Goal: Check status: Check status

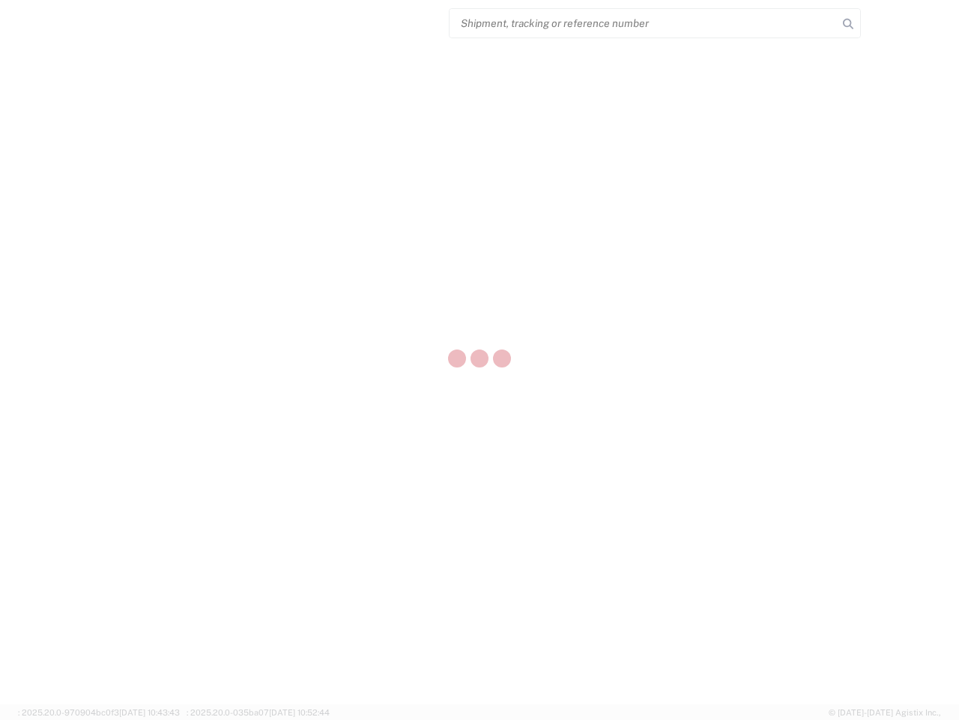
select select "US"
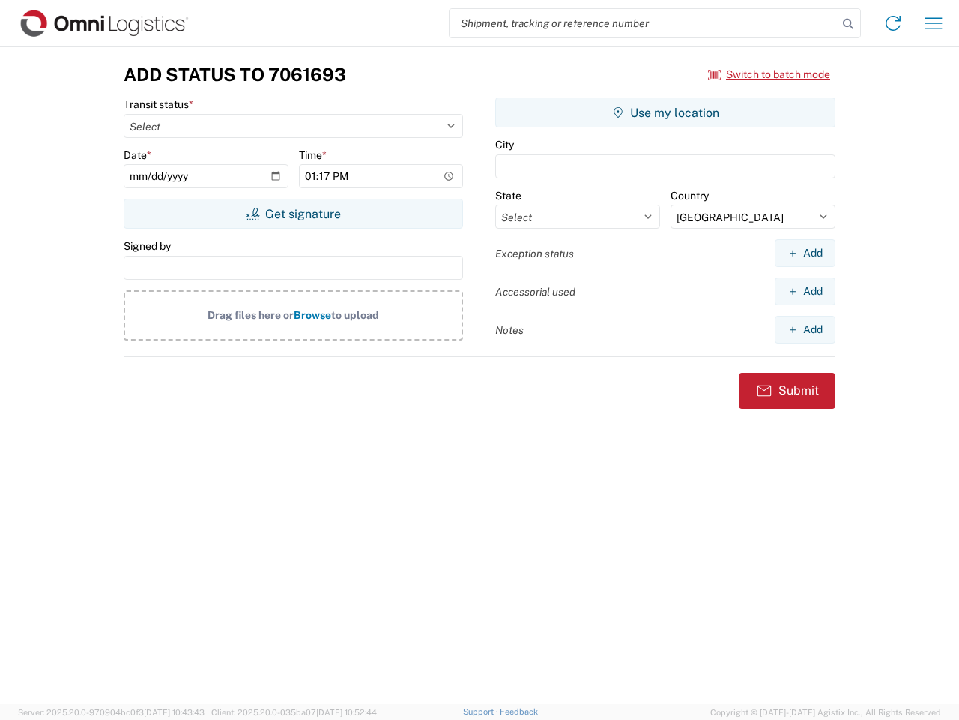
click at [644, 23] on input "search" at bounding box center [644, 23] width 388 height 28
click at [848, 24] on icon at bounding box center [848, 23] width 21 height 21
click at [893, 23] on icon at bounding box center [893, 23] width 24 height 24
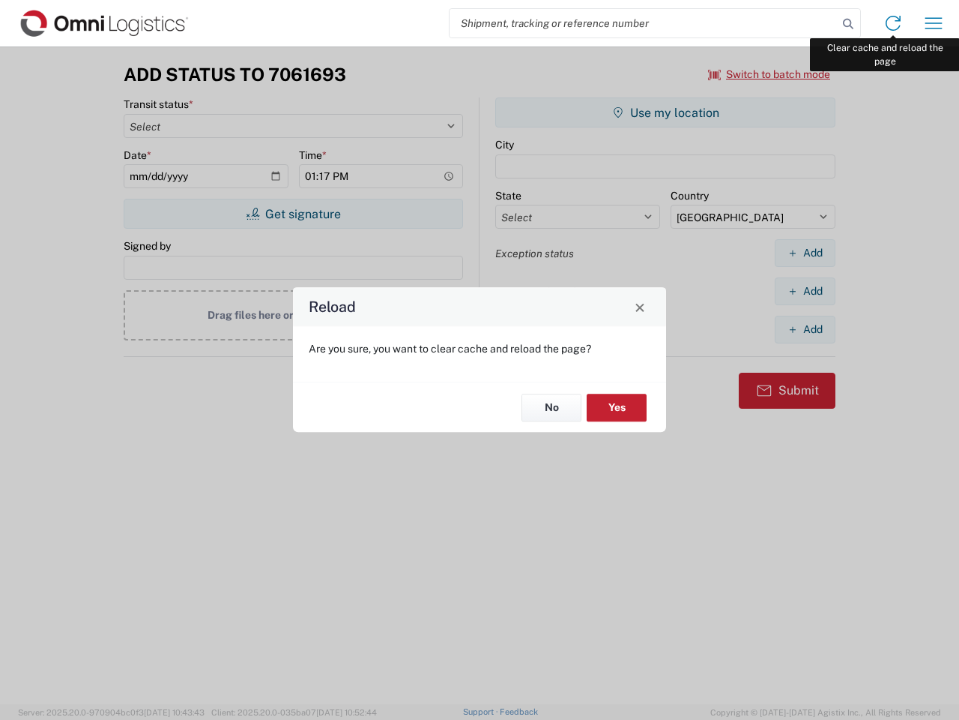
click at [934, 23] on div "Reload Are you sure, you want to clear cache and reload the page? No Yes" at bounding box center [479, 360] width 959 height 720
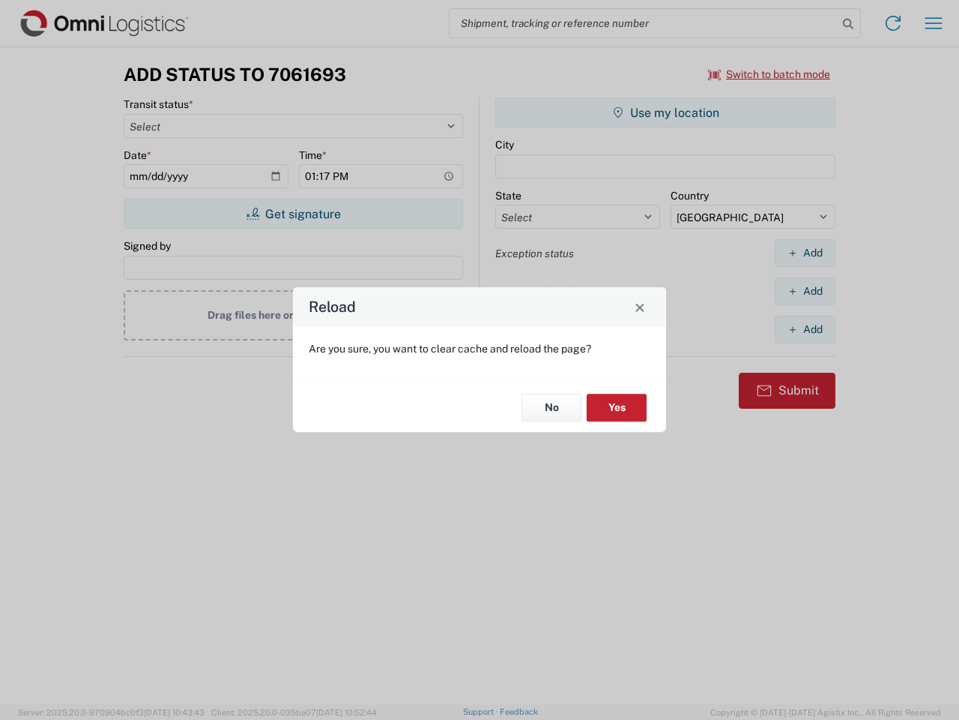
click at [770, 74] on div "Reload Are you sure, you want to clear cache and reload the page? No Yes" at bounding box center [479, 360] width 959 height 720
click at [293, 214] on div "Reload Are you sure, you want to clear cache and reload the page? No Yes" at bounding box center [479, 360] width 959 height 720
click at [666, 112] on div "Reload Are you sure, you want to clear cache and reload the page? No Yes" at bounding box center [479, 360] width 959 height 720
click at [805, 253] on div "Reload Are you sure, you want to clear cache and reload the page? No Yes" at bounding box center [479, 360] width 959 height 720
click at [805, 291] on div "Reload Are you sure, you want to clear cache and reload the page? No Yes" at bounding box center [479, 360] width 959 height 720
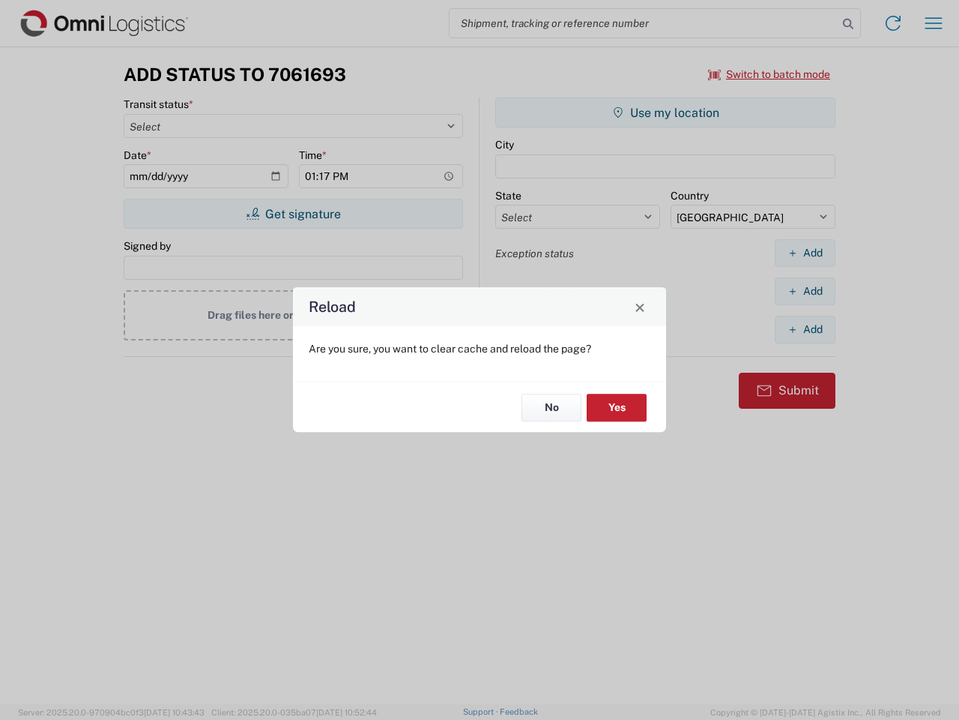
click at [805, 329] on div "Reload Are you sure, you want to clear cache and reload the page? No Yes" at bounding box center [479, 360] width 959 height 720
